Goal: Task Accomplishment & Management: Complete application form

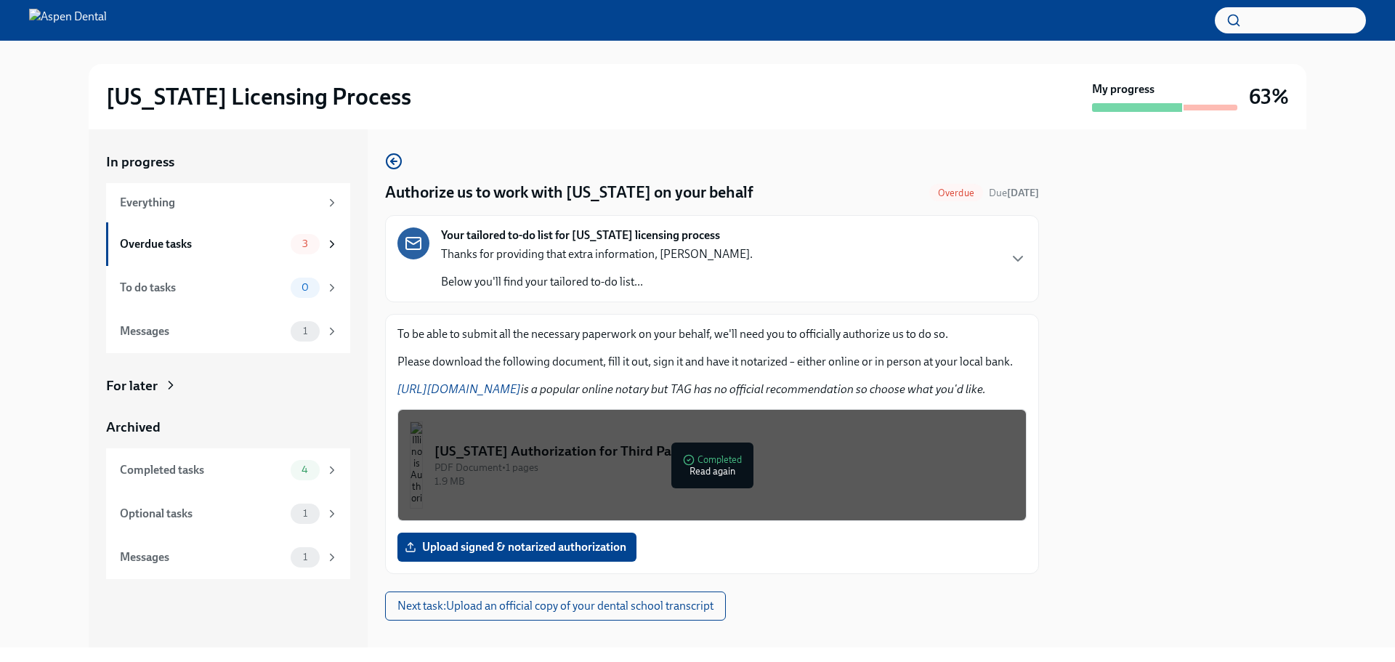
click at [927, 289] on div "Your tailored to-do list for [US_STATE] licensing process Thanks for providing …" at bounding box center [712, 258] width 629 height 62
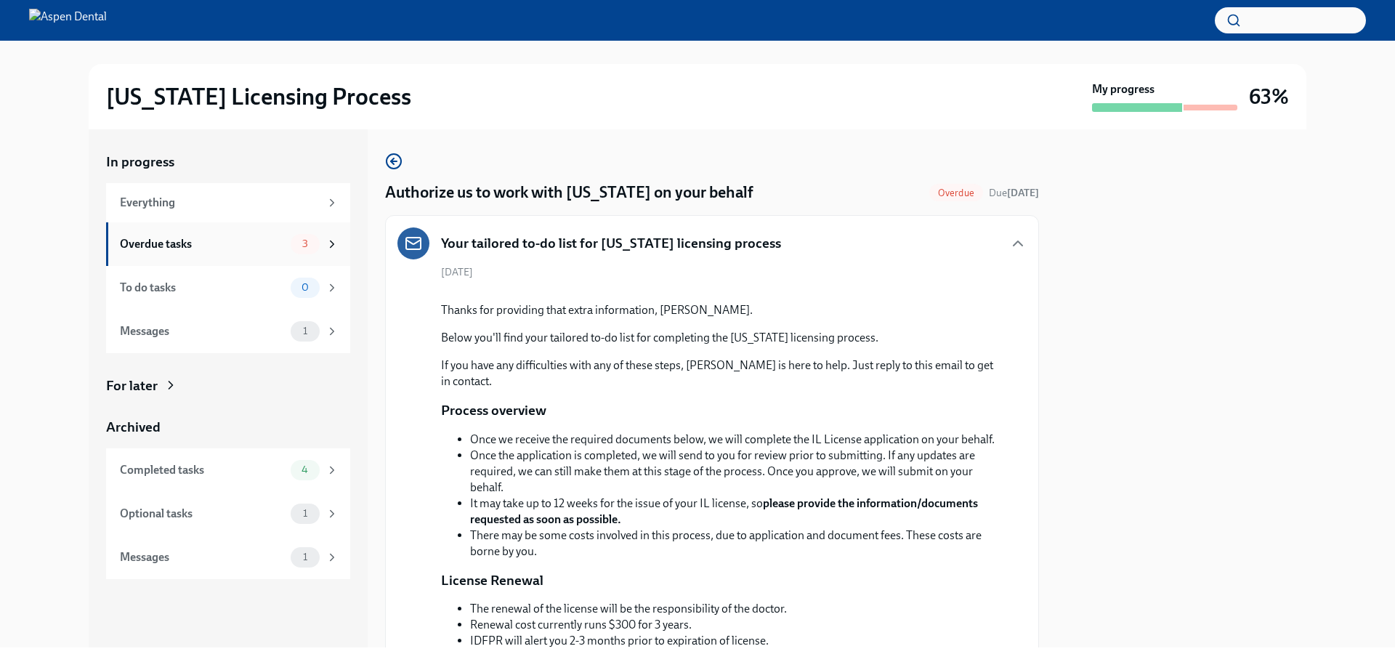
click at [257, 250] on div "Overdue tasks" at bounding box center [202, 244] width 165 height 16
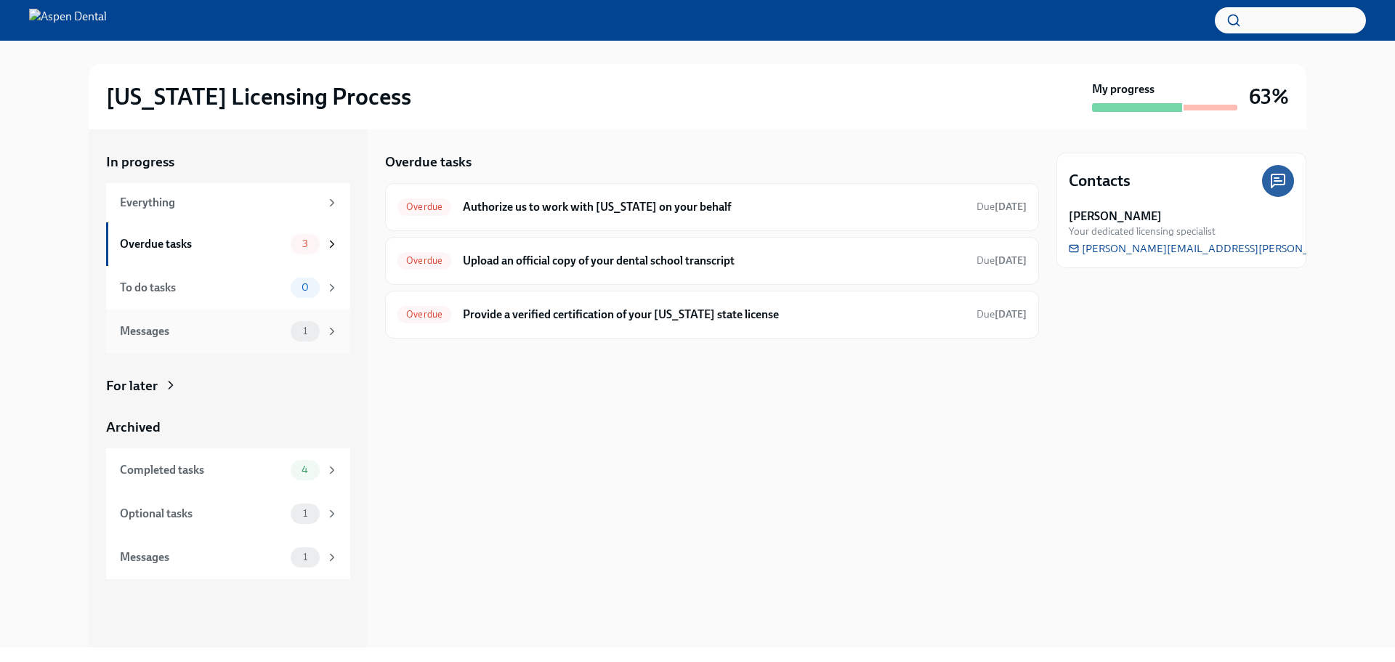
click at [311, 336] on span "1" at bounding box center [305, 331] width 22 height 11
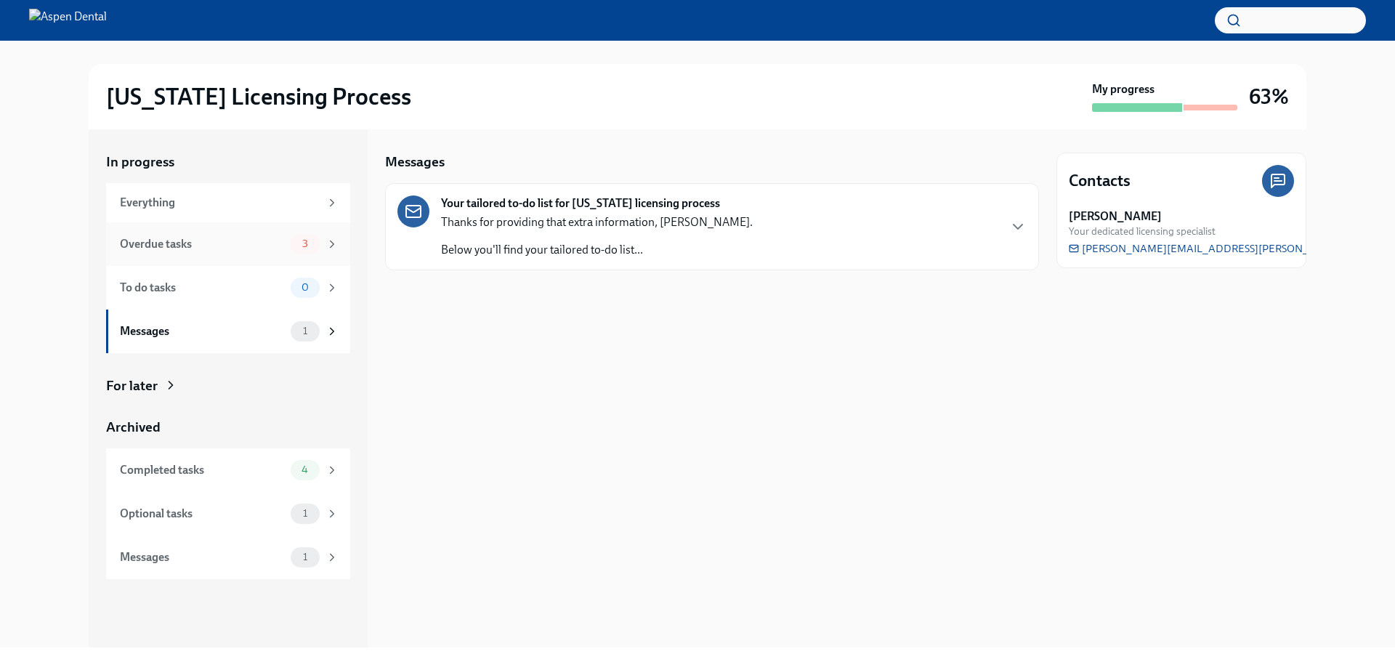
click at [257, 244] on div "Overdue tasks" at bounding box center [202, 244] width 165 height 16
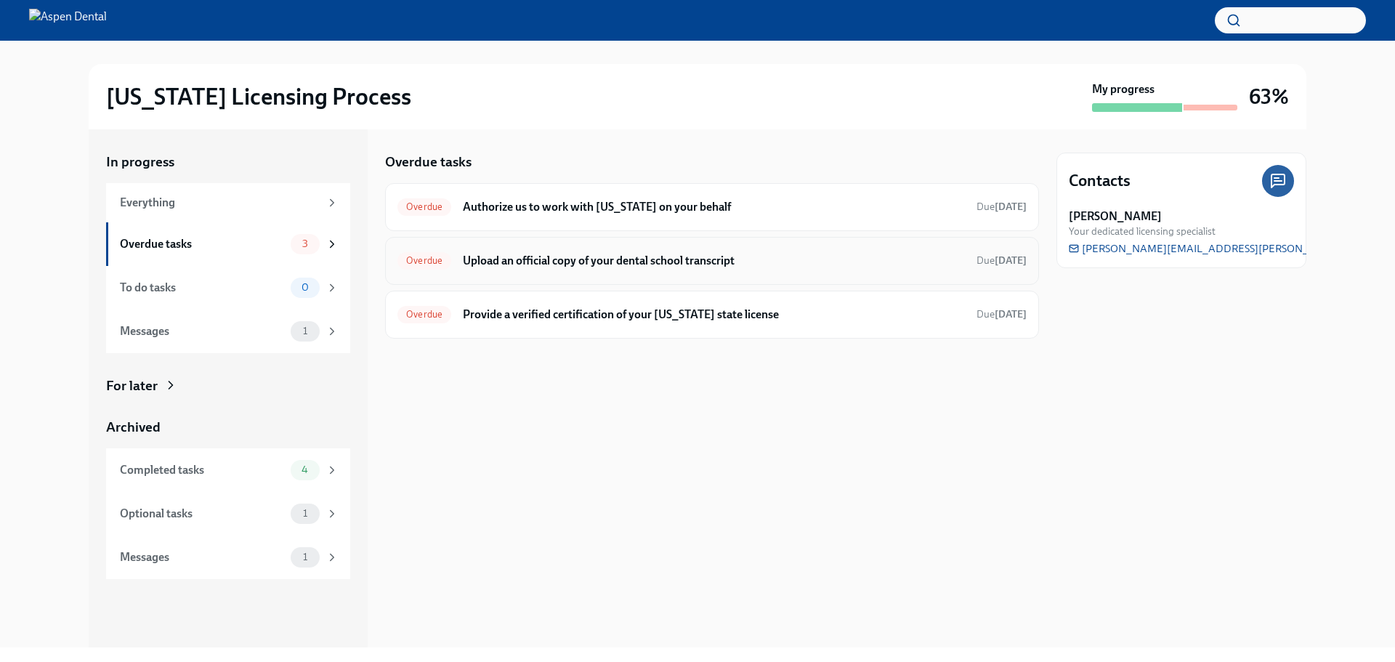
click at [670, 262] on h6 "Upload an official copy of your dental school transcript" at bounding box center [714, 261] width 502 height 16
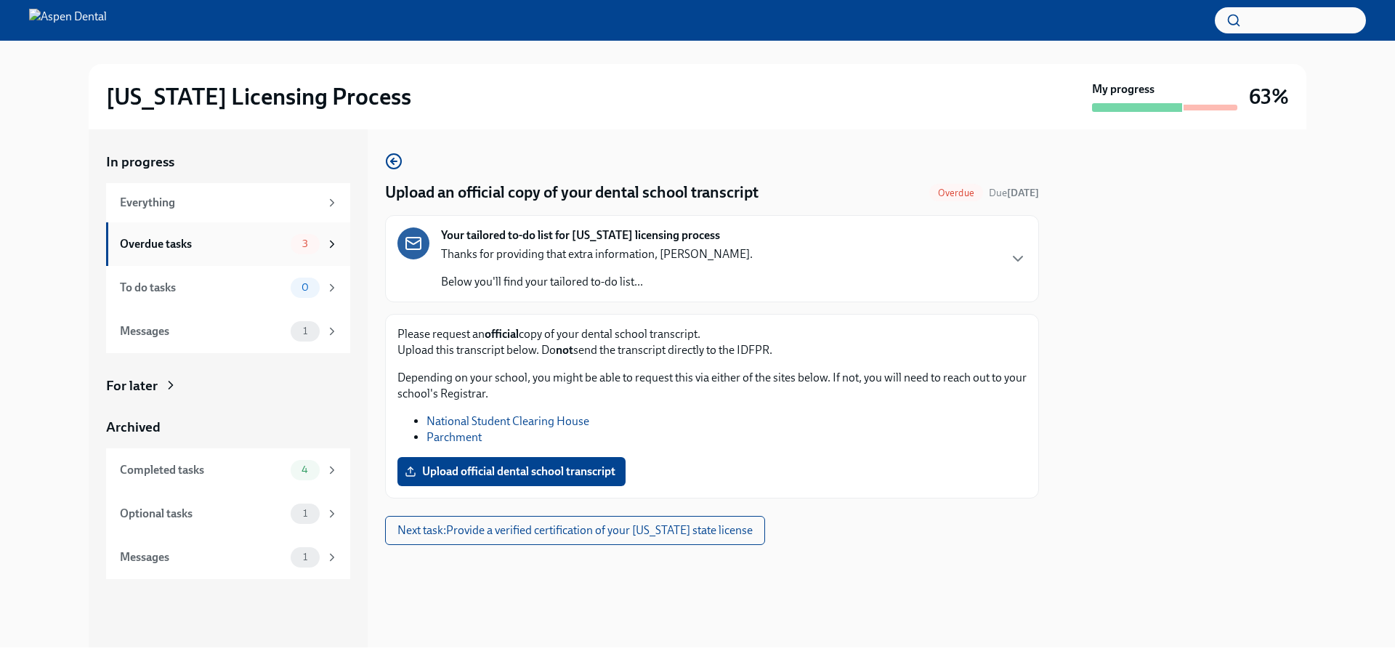
click at [237, 227] on div "Overdue tasks 3" at bounding box center [228, 244] width 244 height 44
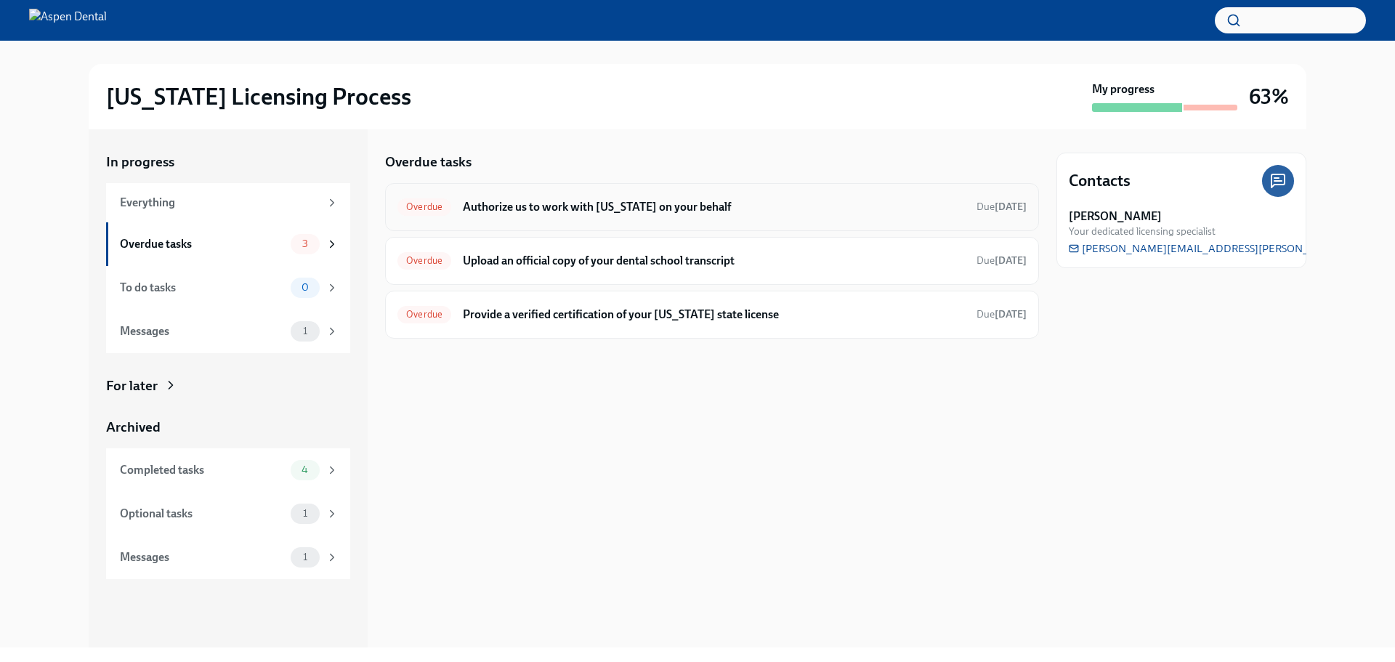
click at [616, 205] on h6 "Authorize us to work with [US_STATE] on your behalf" at bounding box center [714, 207] width 502 height 16
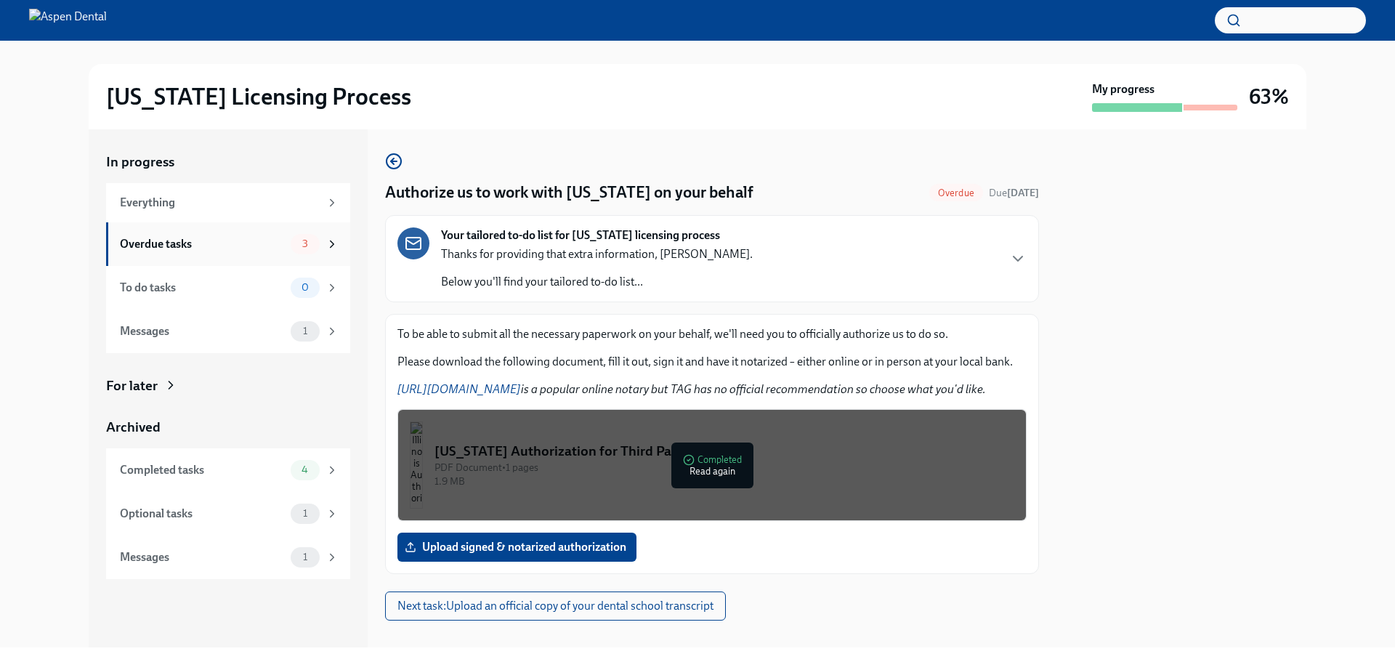
click at [269, 230] on div "Overdue tasks 3" at bounding box center [228, 244] width 244 height 44
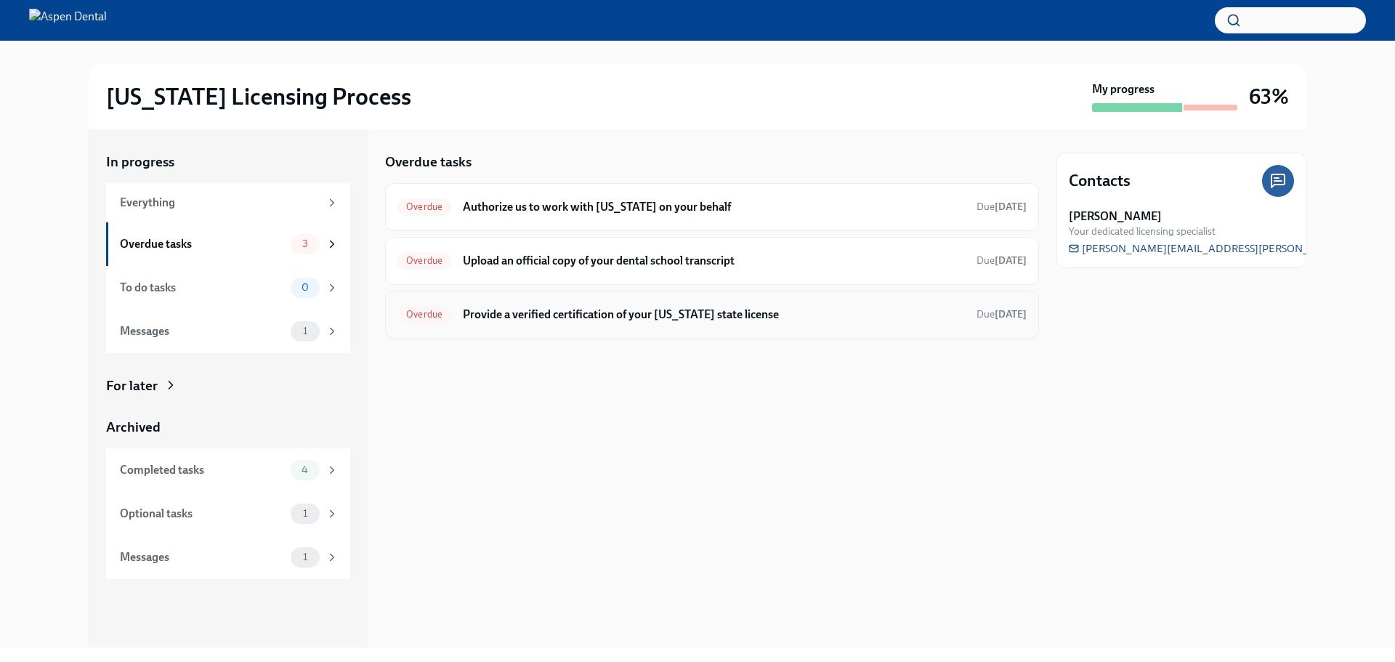
click at [663, 319] on h6 "Provide a verified certification of your [US_STATE] state license" at bounding box center [714, 315] width 502 height 16
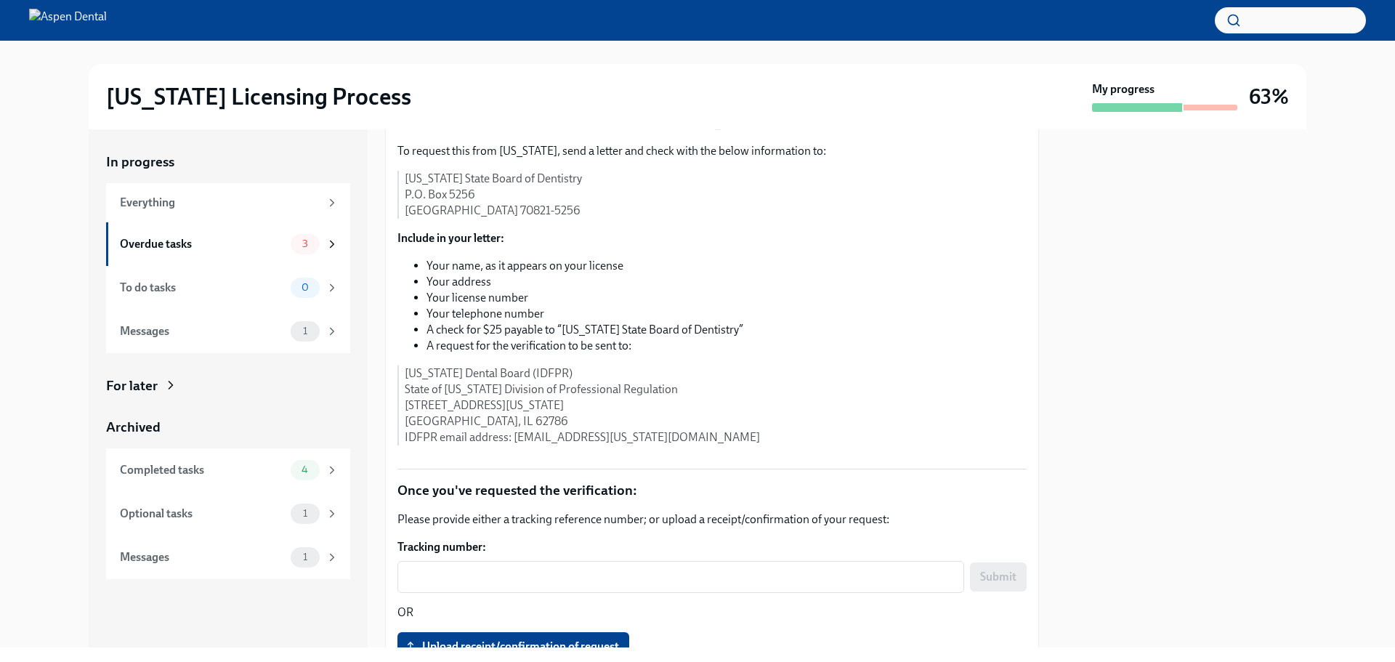
scroll to position [283, 0]
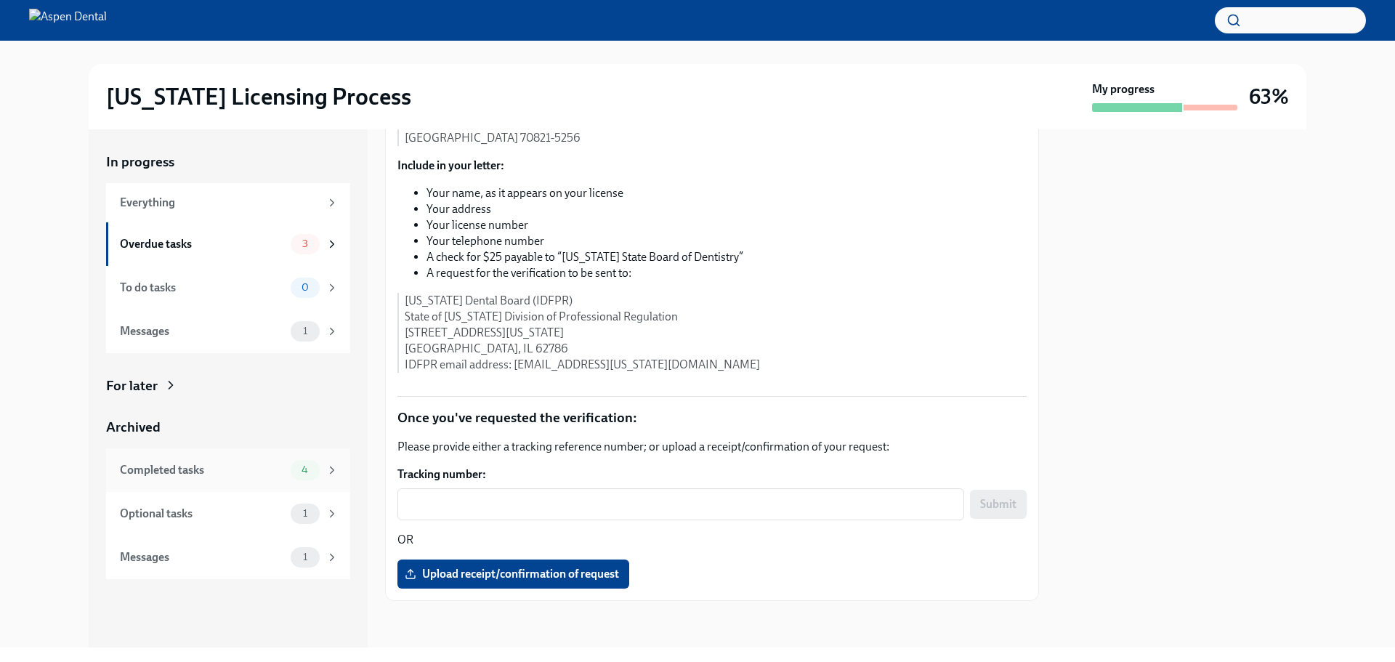
click at [225, 469] on div "Completed tasks" at bounding box center [202, 470] width 165 height 16
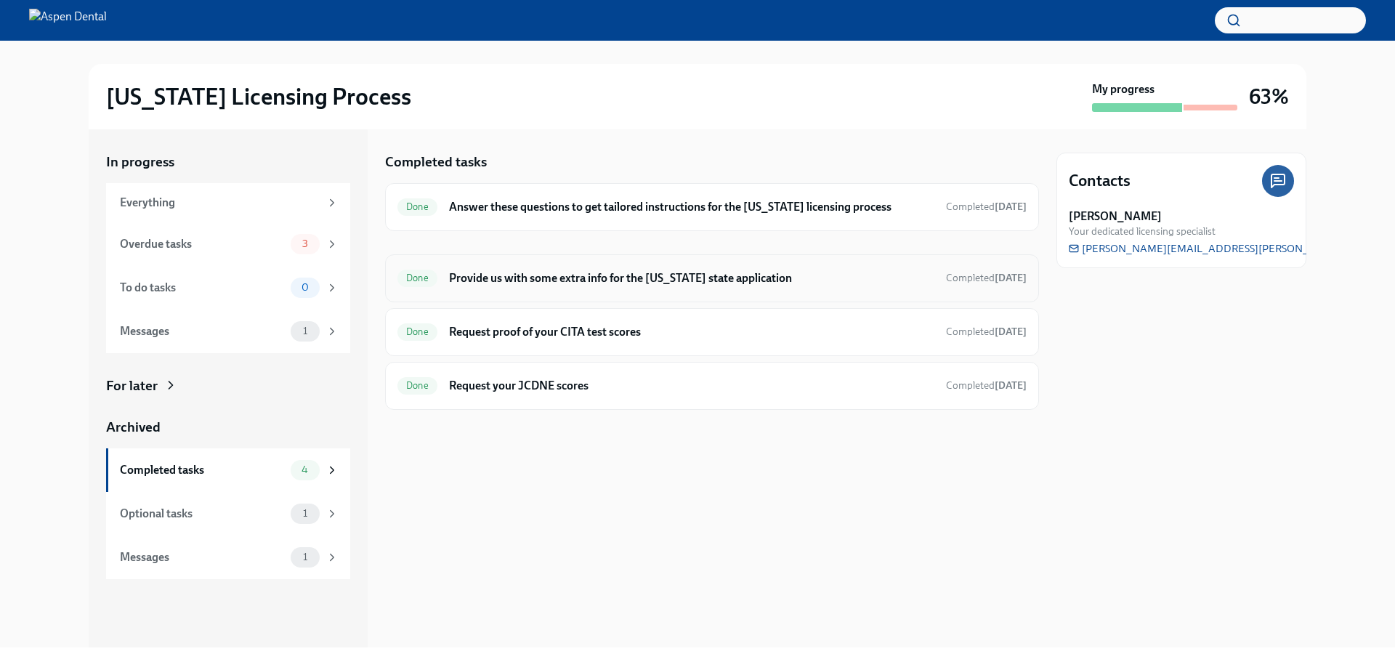
click at [642, 270] on h6 "Provide us with some extra info for the [US_STATE] state application" at bounding box center [691, 278] width 485 height 16
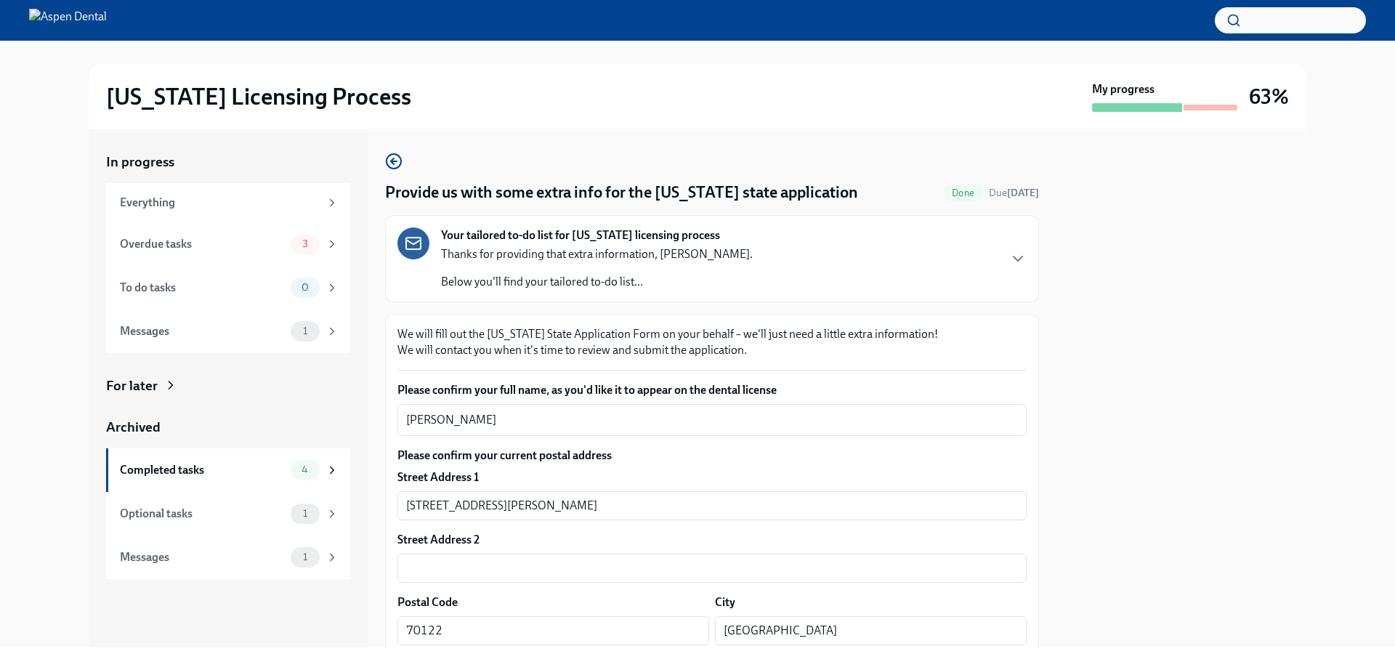
scroll to position [291, 0]
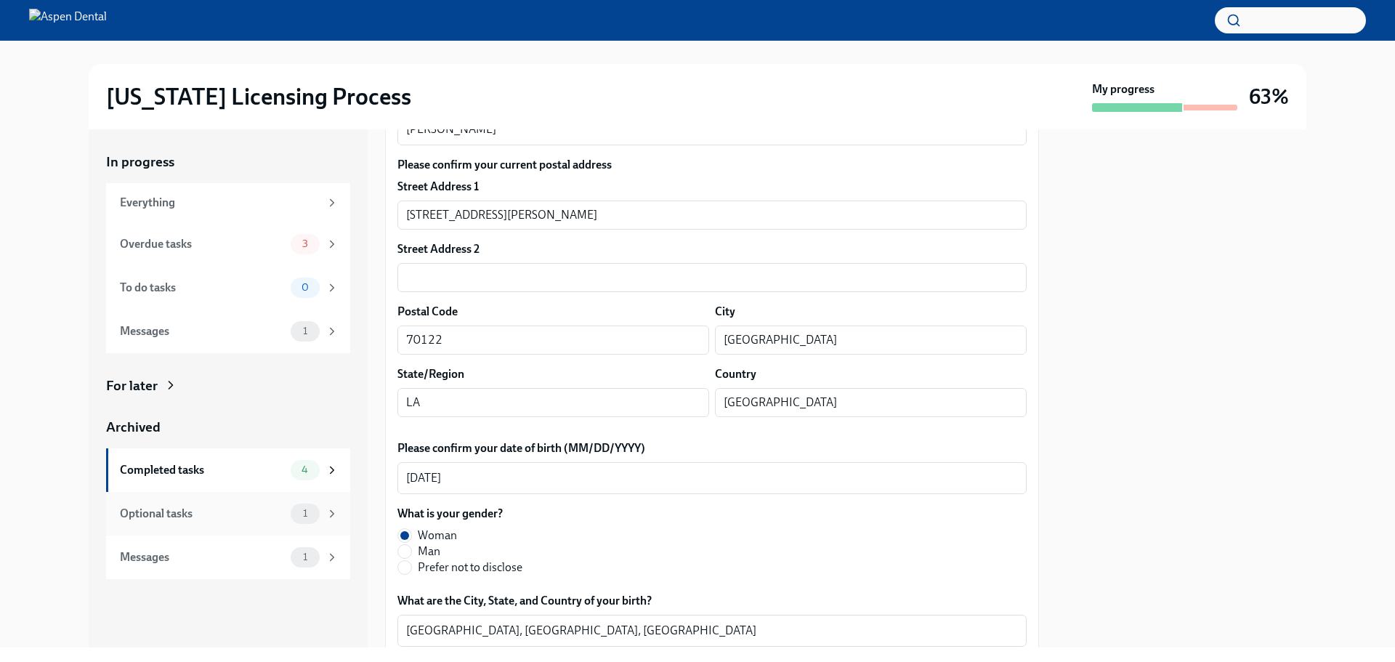
click at [259, 517] on div "Optional tasks" at bounding box center [202, 514] width 165 height 16
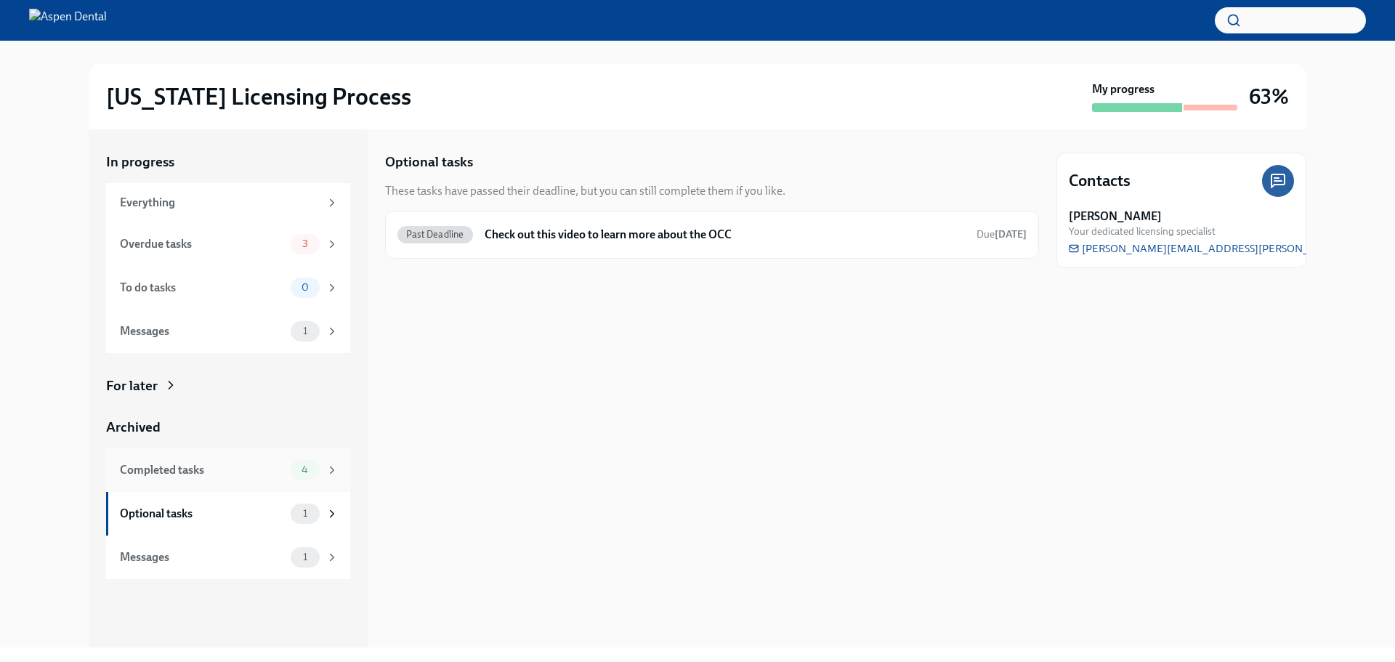
click at [273, 470] on div "Completed tasks" at bounding box center [202, 470] width 165 height 16
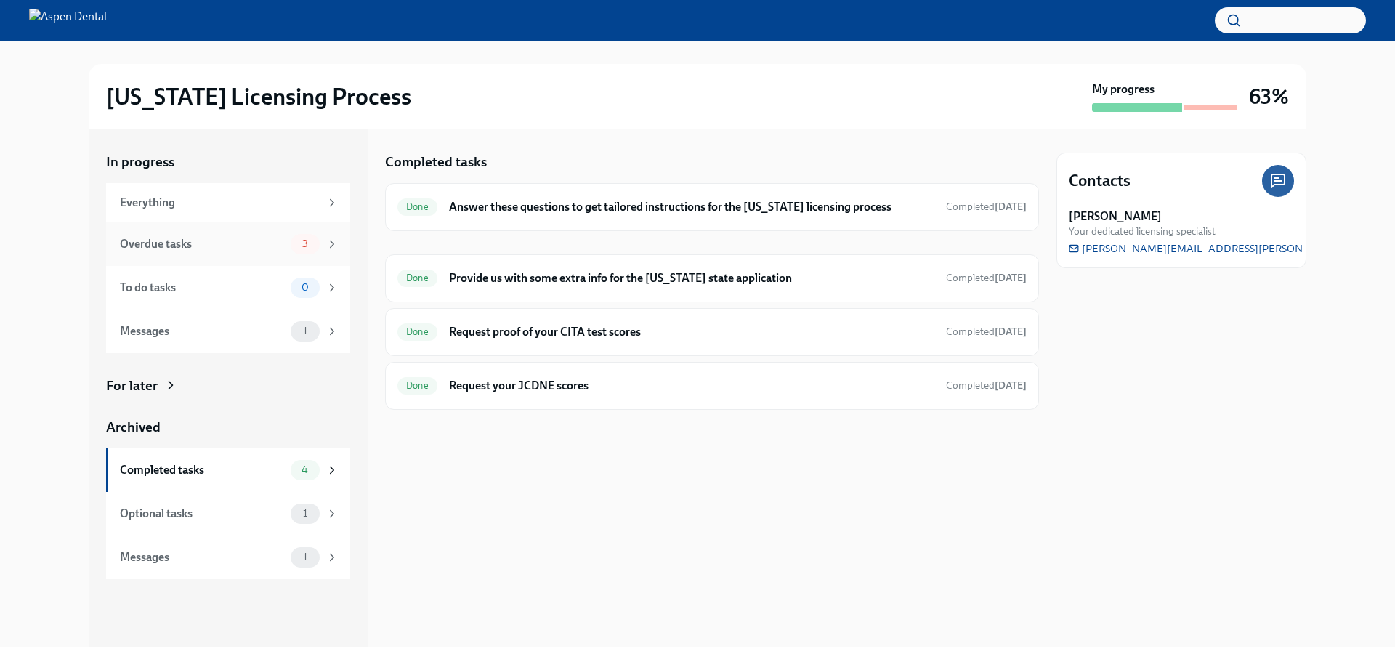
click at [260, 243] on div "Overdue tasks" at bounding box center [202, 244] width 165 height 16
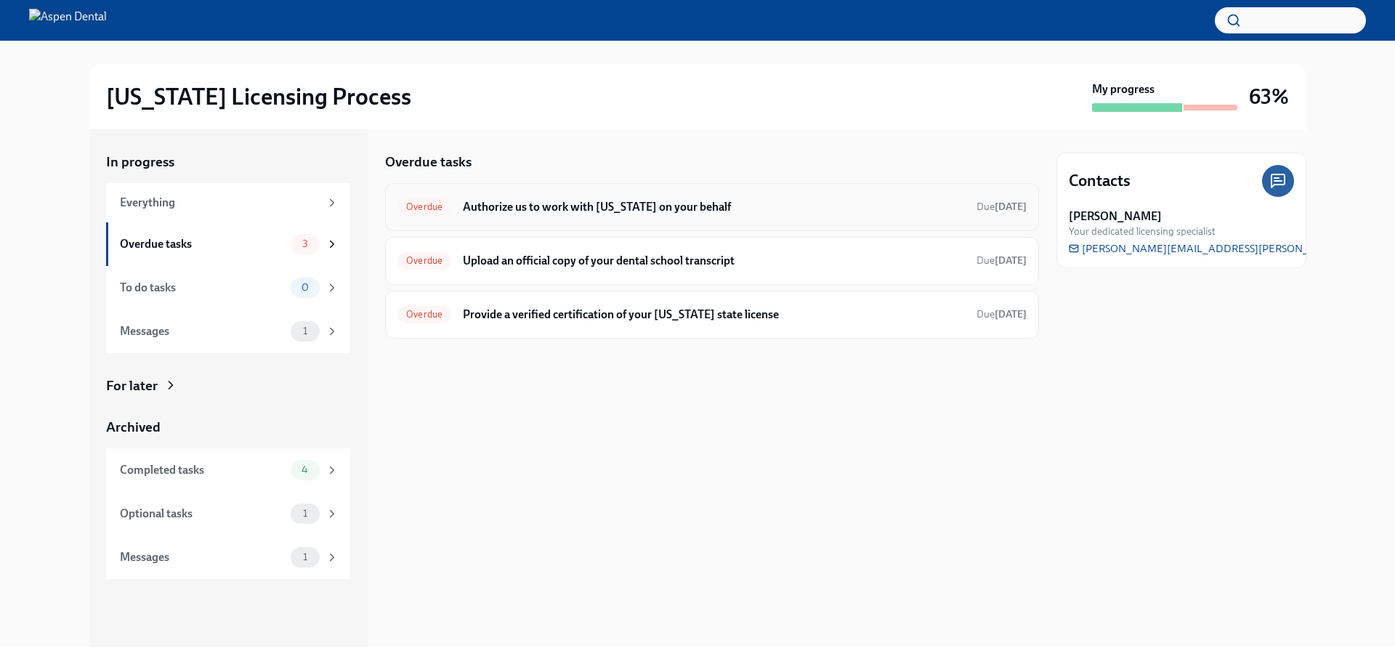
click at [716, 220] on div "Overdue Authorize us to work with [US_STATE] on your behalf Due [DATE]" at bounding box center [712, 207] width 654 height 48
click at [695, 257] on h6 "Upload an official copy of your dental school transcript" at bounding box center [714, 261] width 502 height 16
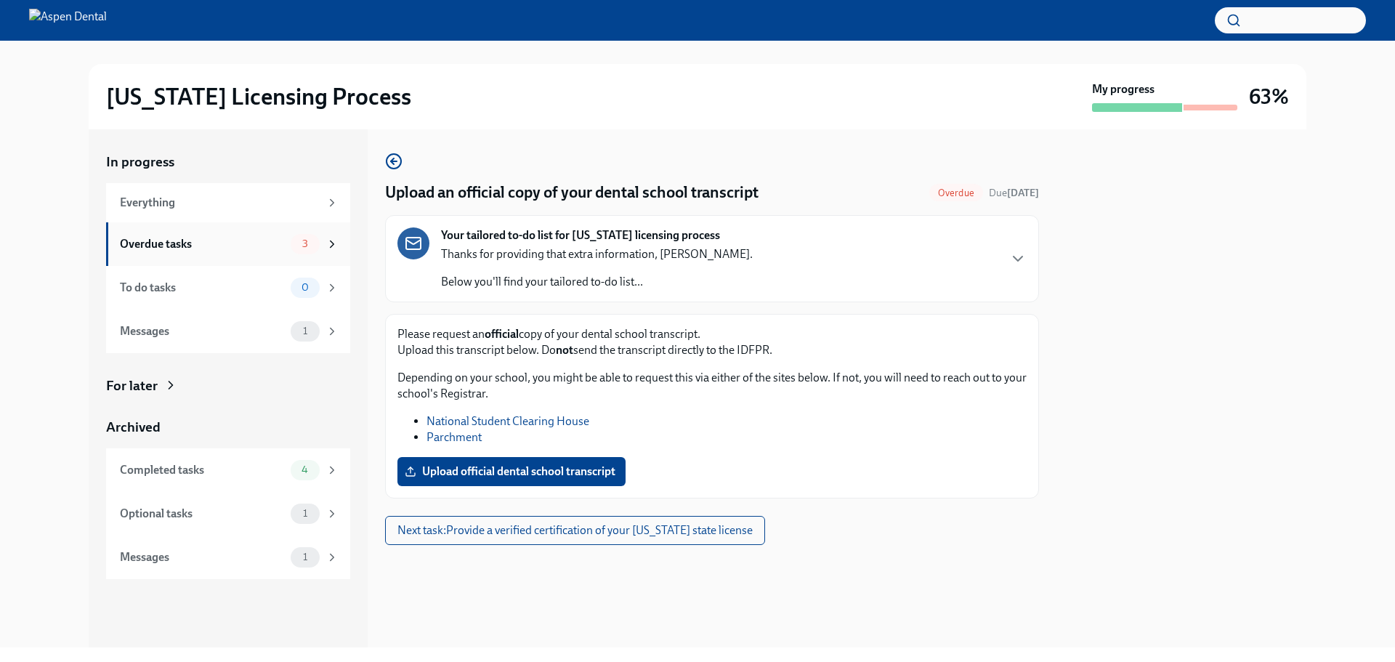
click at [268, 236] on div "Overdue tasks" at bounding box center [202, 244] width 165 height 16
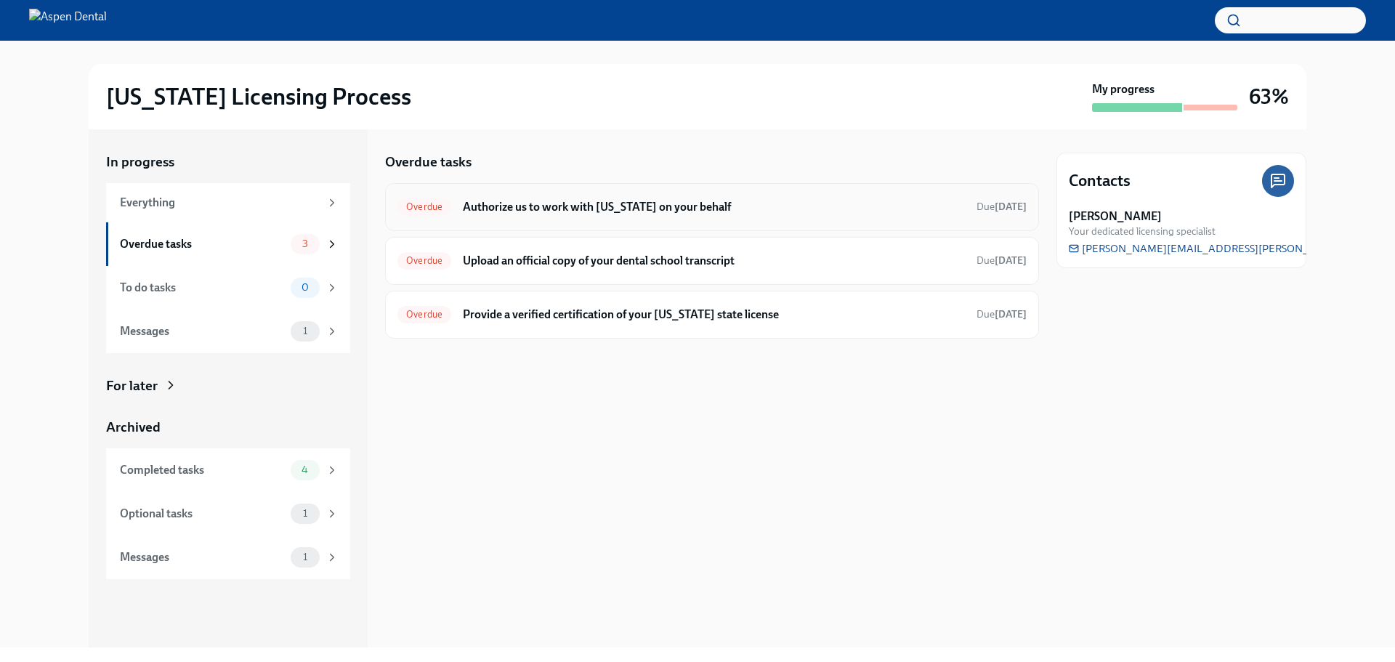
click at [658, 208] on h6 "Authorize us to work with [US_STATE] on your behalf" at bounding box center [714, 207] width 502 height 16
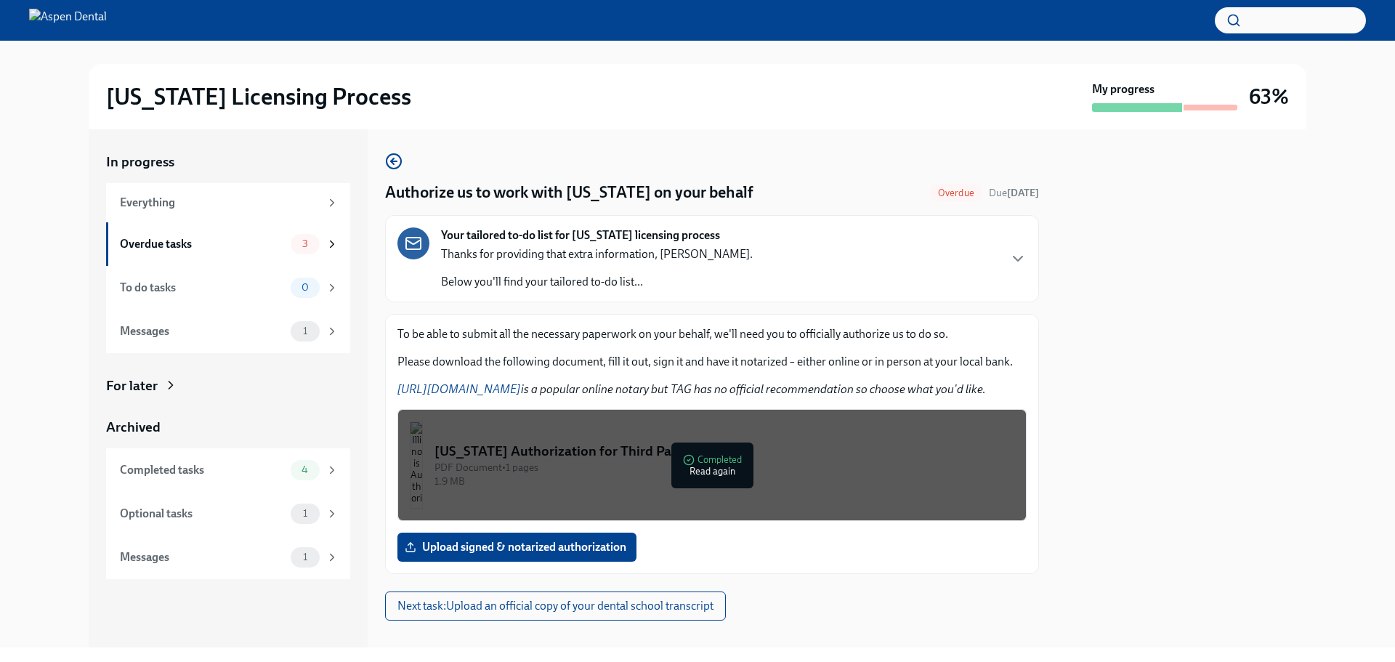
click at [550, 473] on div "PDF Document • 1 pages" at bounding box center [725, 468] width 580 height 14
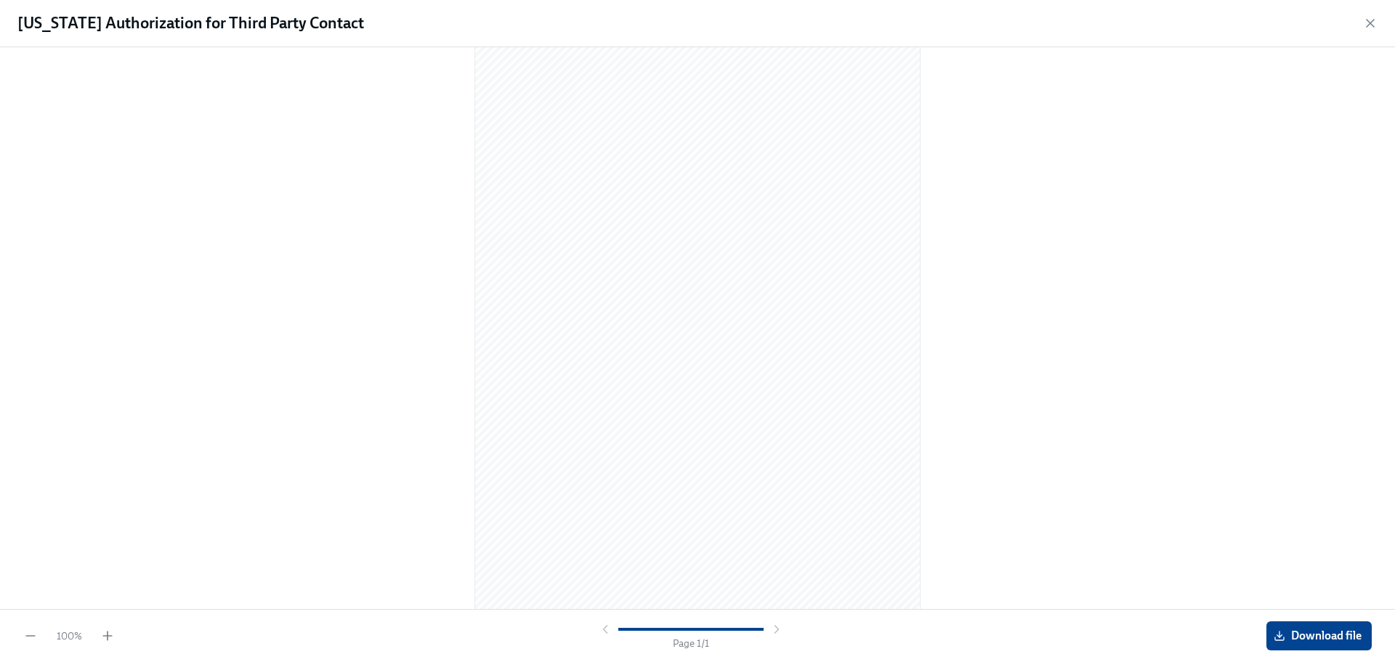
scroll to position [39, 0]
click at [1376, 29] on icon "button" at bounding box center [1370, 23] width 15 height 15
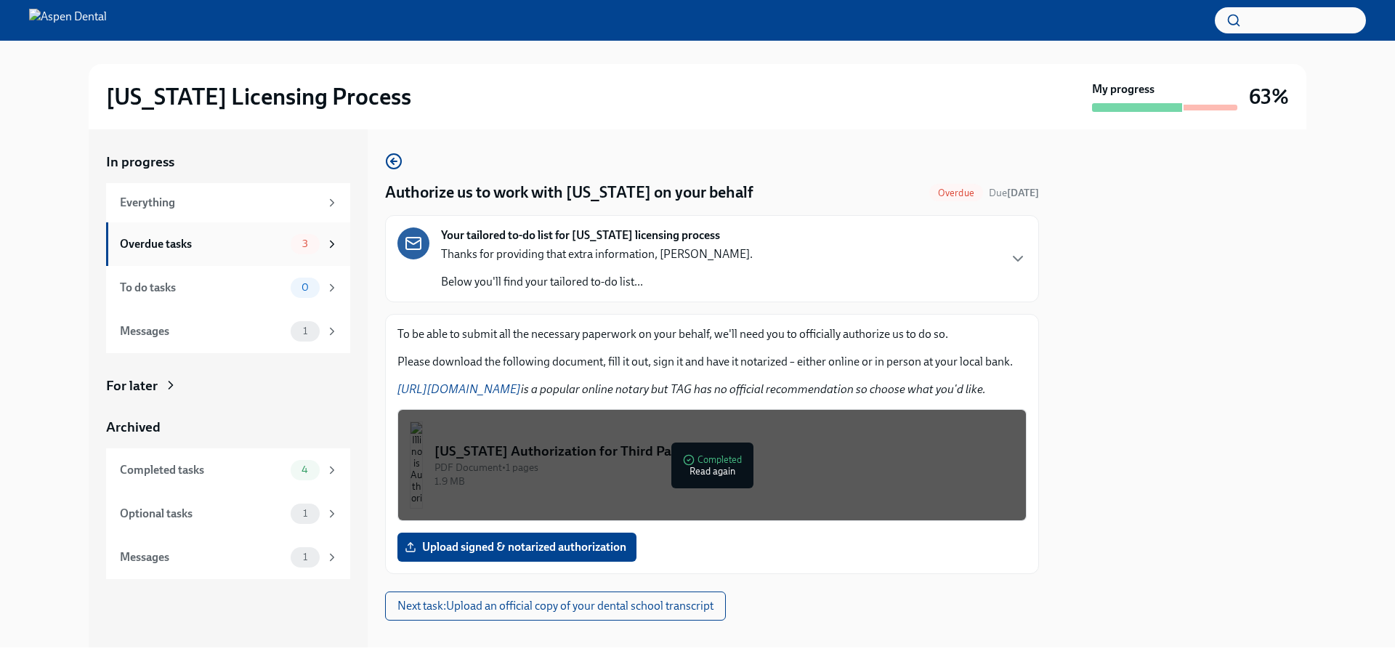
click at [210, 249] on div "Overdue tasks" at bounding box center [202, 244] width 165 height 16
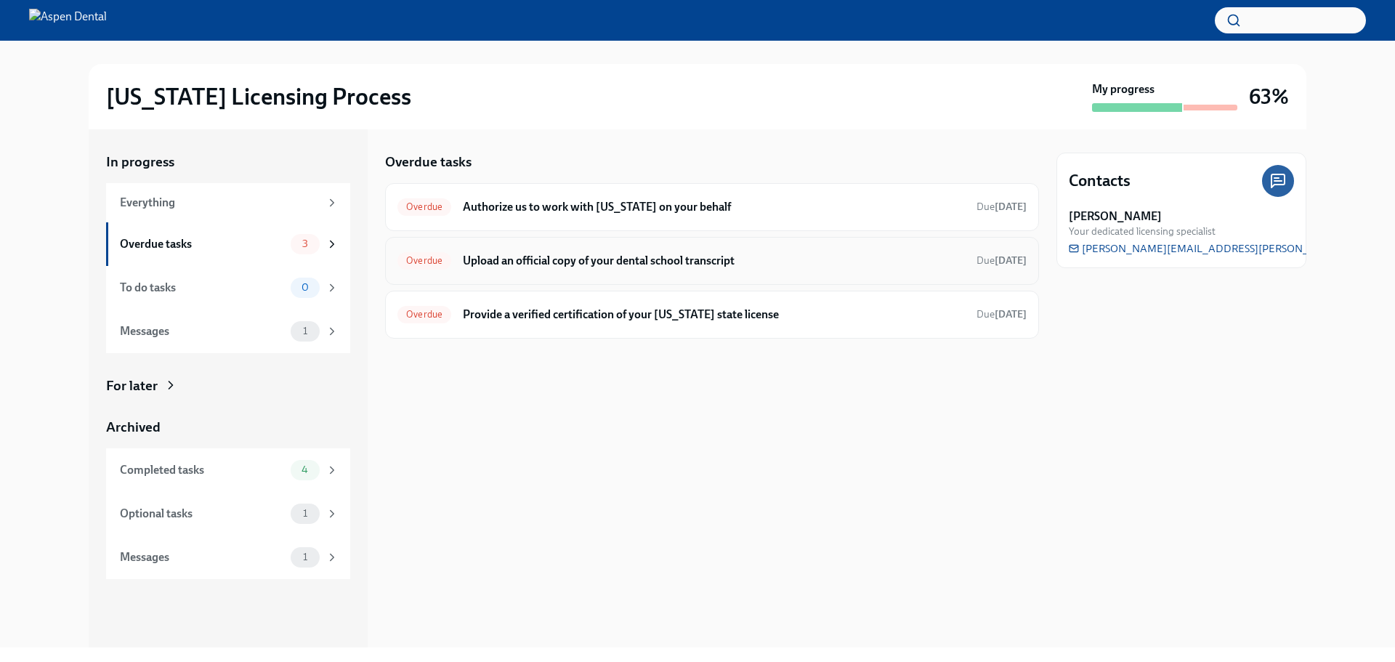
click at [742, 269] on div "Overdue Upload an official copy of your dental school transcript Due [DATE]" at bounding box center [712, 260] width 629 height 23
